Goal: Information Seeking & Learning: Learn about a topic

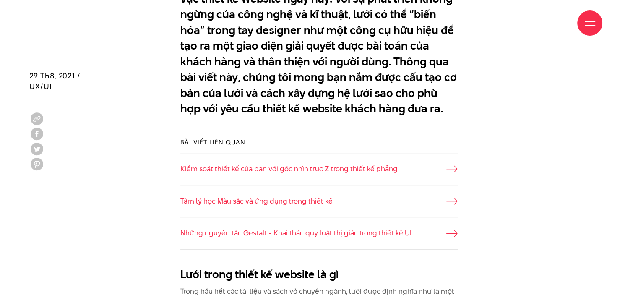
scroll to position [599, 0]
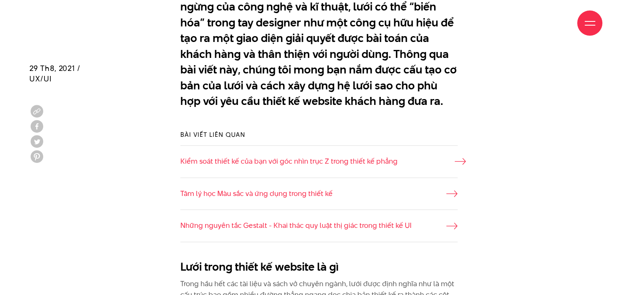
click at [371, 164] on link "Kiểm soát thiết kế của bạn với góc nhìn trục Z trong thiết kế phẳng" at bounding box center [318, 161] width 277 height 11
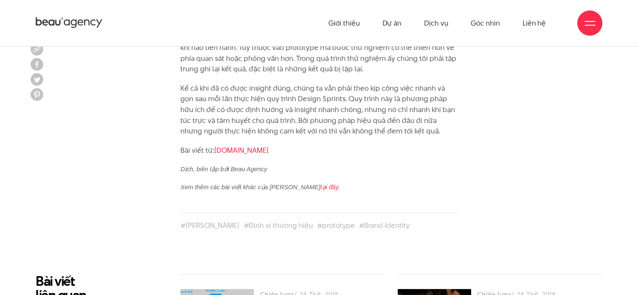
scroll to position [2429, 0]
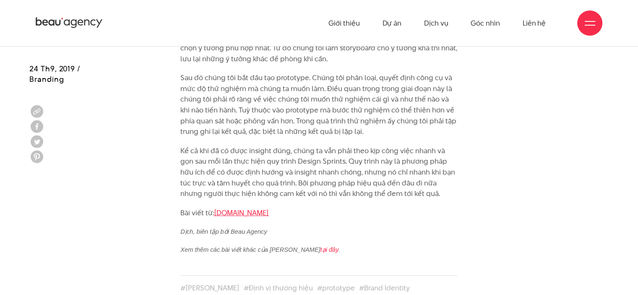
click at [268, 208] on link "[DOMAIN_NAME]" at bounding box center [241, 213] width 55 height 10
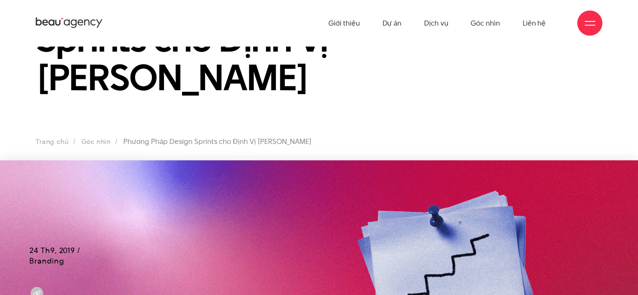
scroll to position [0, 0]
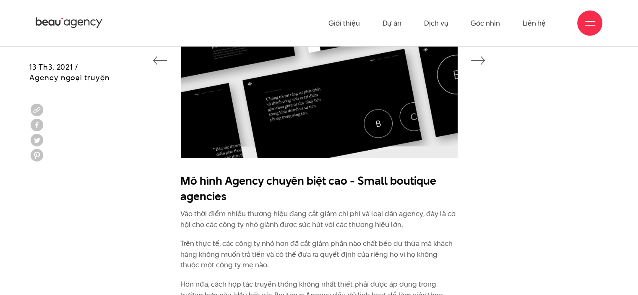
scroll to position [2949, 0]
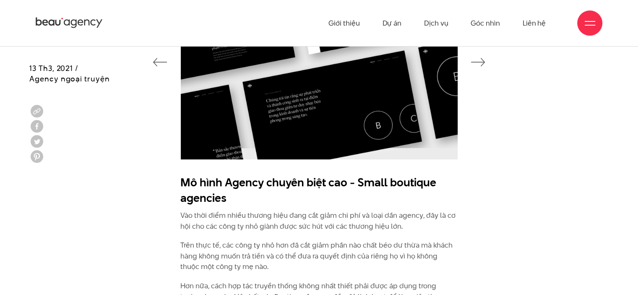
click at [478, 169] on div at bounding box center [318, 61] width 579 height 219
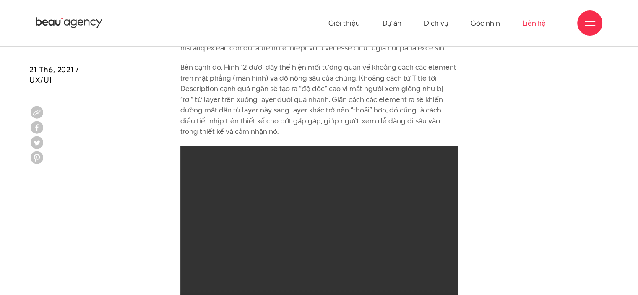
scroll to position [4248, 0]
